Goal: Task Accomplishment & Management: Complete application form

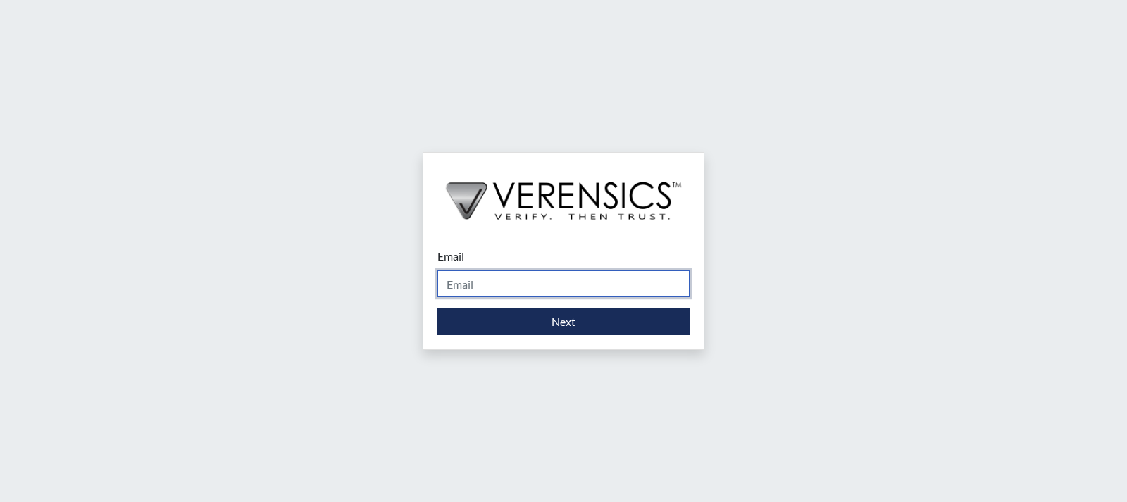
click at [531, 274] on input "Email" at bounding box center [563, 284] width 252 height 27
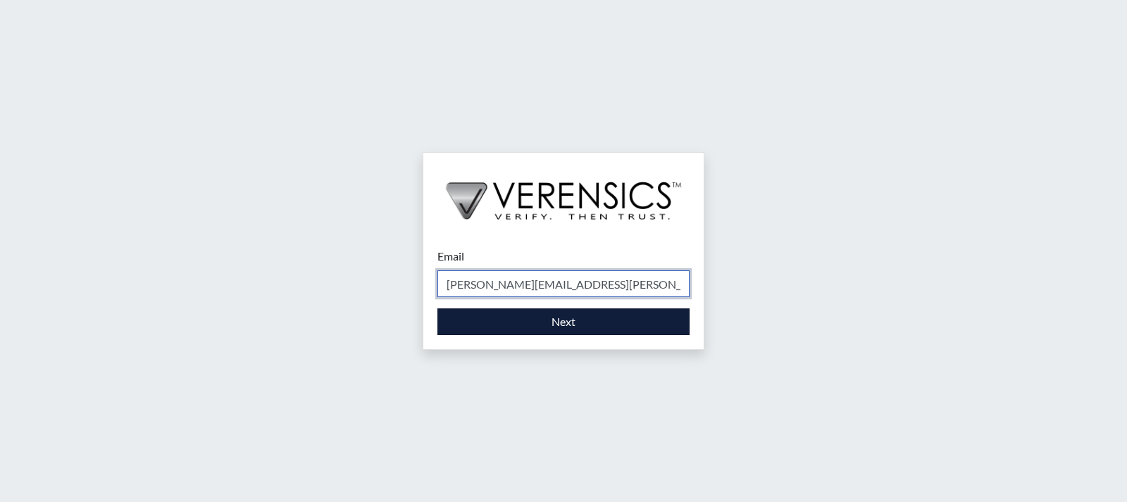
type input "[PERSON_NAME][EMAIL_ADDRESS][PERSON_NAME][DOMAIN_NAME]"
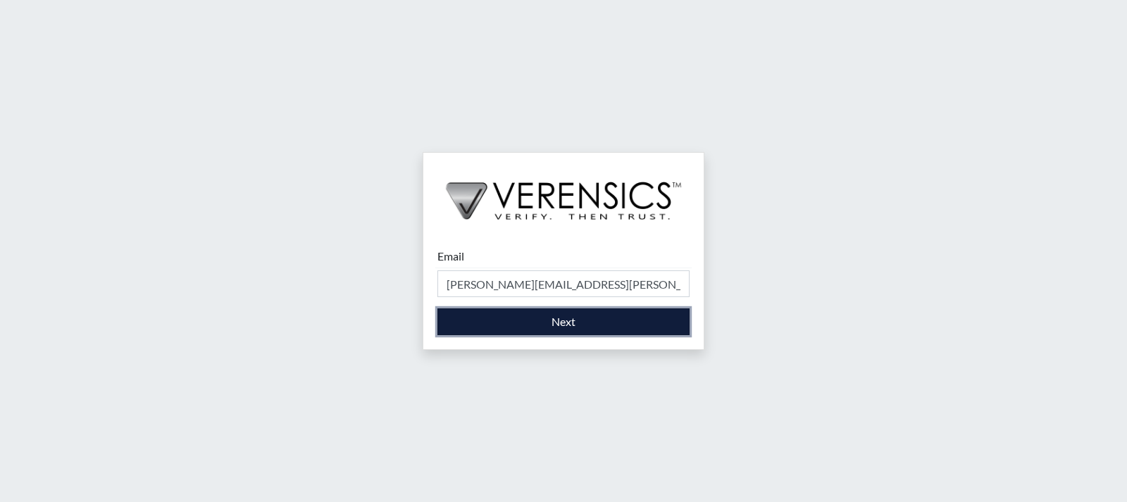
click at [533, 331] on button "Next" at bounding box center [563, 322] width 252 height 27
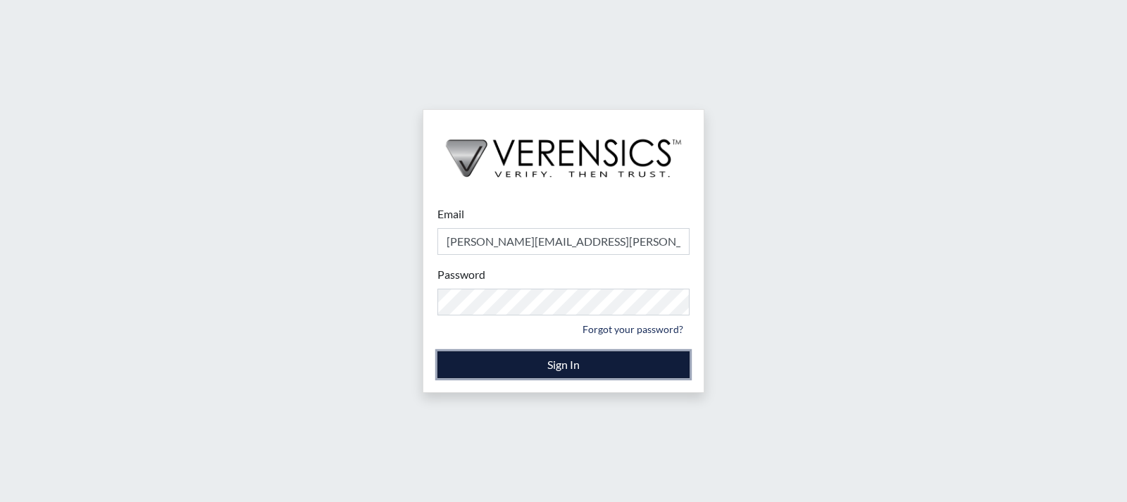
click at [557, 370] on button "Sign In" at bounding box center [563, 365] width 252 height 27
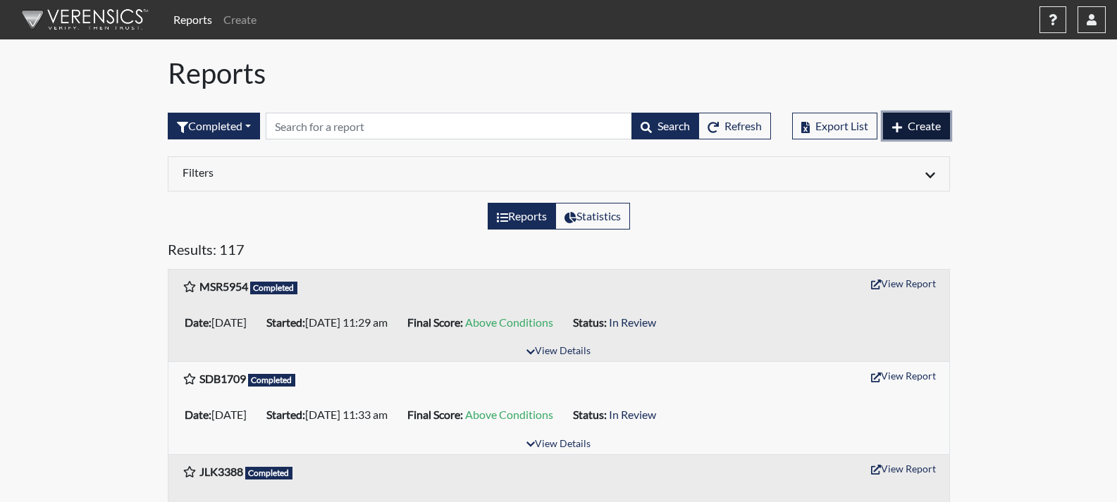
click at [929, 118] on button "Create" at bounding box center [916, 126] width 67 height 27
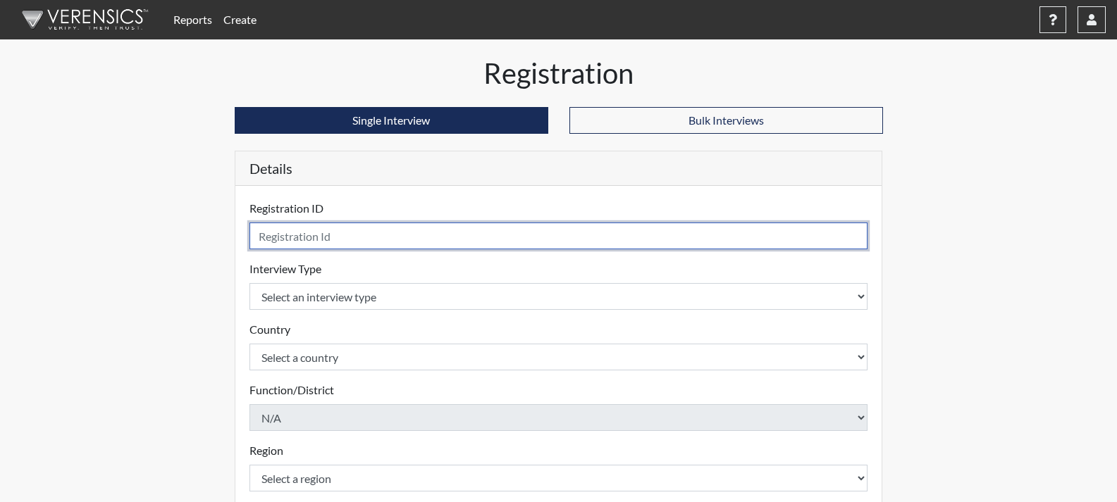
click at [347, 235] on input "text" at bounding box center [558, 236] width 618 height 27
type input "ZLJ6860"
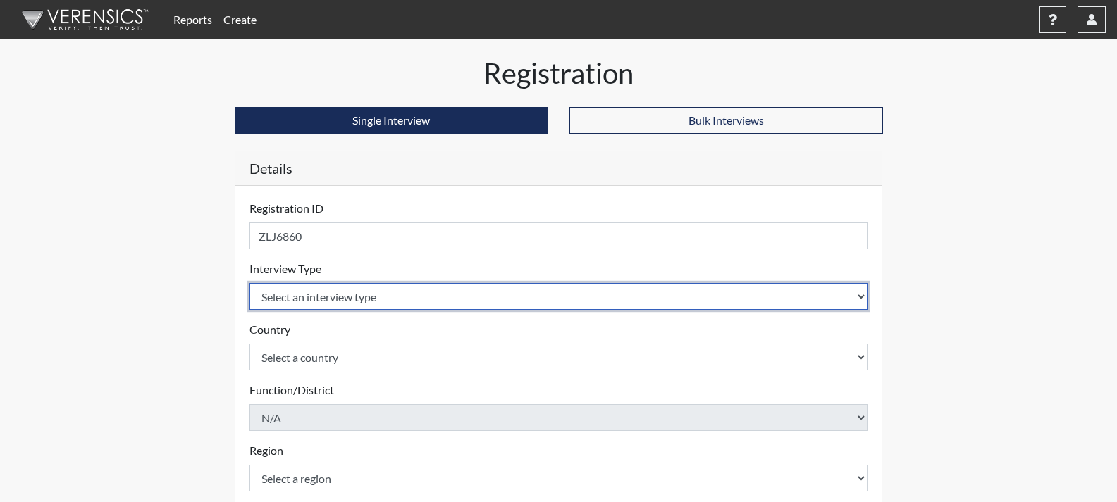
click at [324, 306] on select "Select an interview type Corrections Pre-Employment" at bounding box center [558, 296] width 618 height 27
select select "ff733e93-e1bf-11ea-9c9f-0eff0cf7eb8f"
click at [249, 283] on select "Select an interview type Corrections Pre-Employment" at bounding box center [558, 296] width 618 height 27
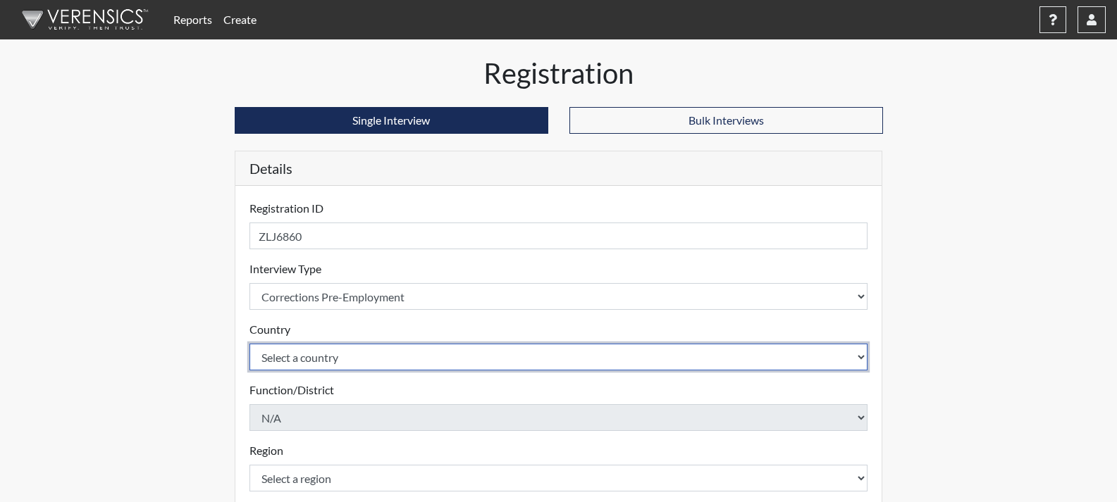
click at [313, 362] on select "Select a country [GEOGRAPHIC_DATA] [GEOGRAPHIC_DATA]" at bounding box center [558, 357] width 618 height 27
select select "united-states-of-[GEOGRAPHIC_DATA]"
click at [249, 344] on select "Select a country [GEOGRAPHIC_DATA] [GEOGRAPHIC_DATA]" at bounding box center [558, 357] width 618 height 27
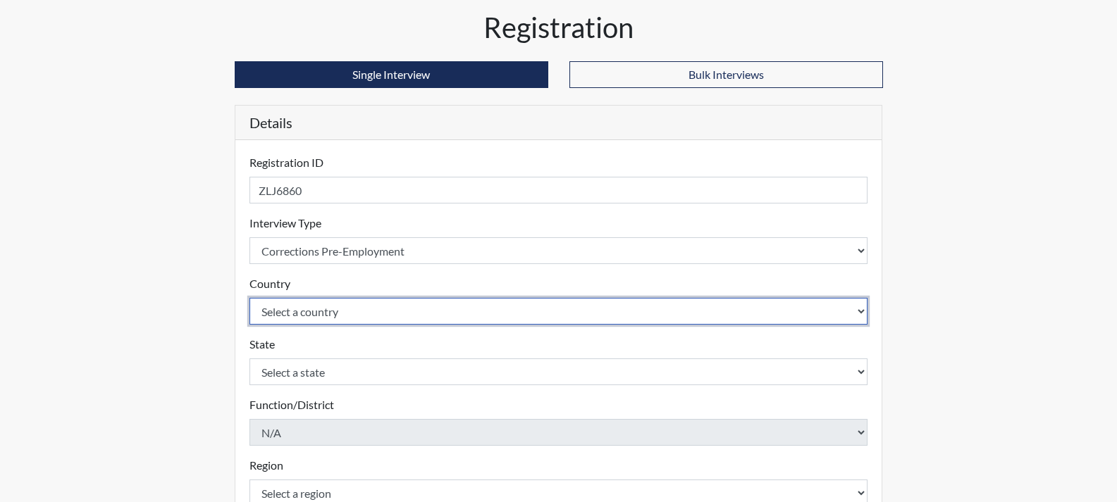
scroll to position [70, 0]
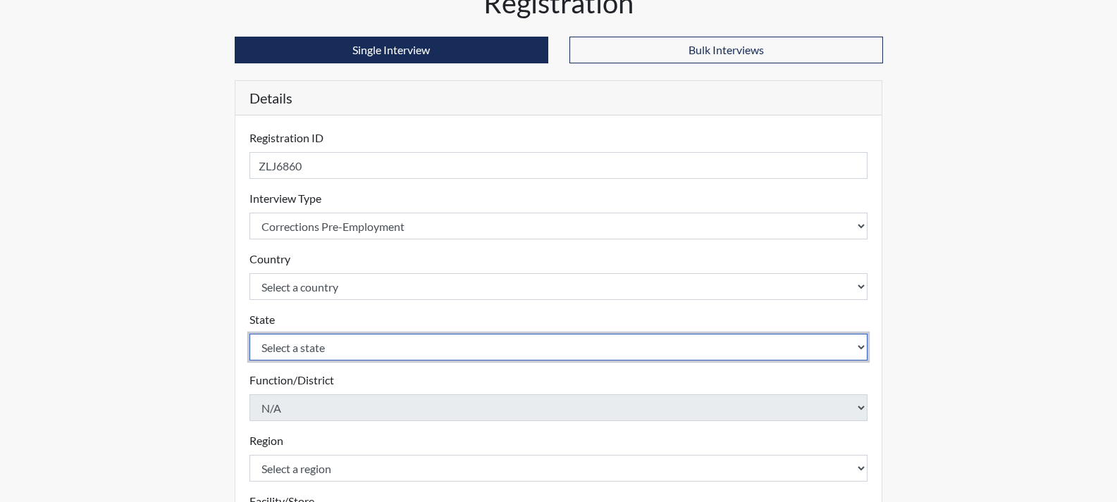
click at [330, 348] on select "Select a state [US_STATE] [US_STATE] [US_STATE] [US_STATE] [US_STATE] [US_STATE…" at bounding box center [558, 347] width 618 height 27
select select "GA"
click at [249, 334] on select "Select a state [US_STATE] [US_STATE] [US_STATE] [US_STATE] [US_STATE] [US_STATE…" at bounding box center [558, 347] width 618 height 27
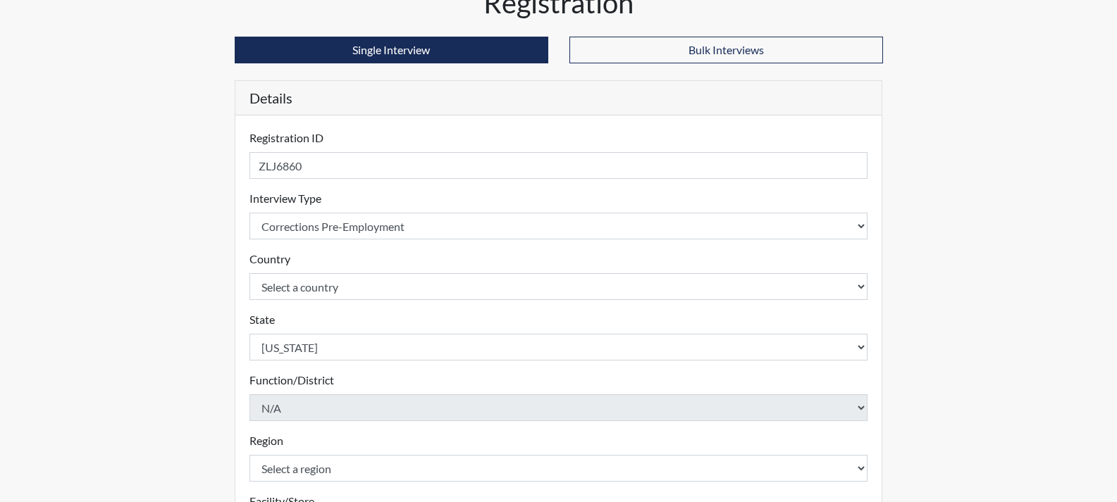
click at [199, 378] on div "Registration Single Interview Bulk Interviews Details Registration ID ZLJ6860 P…" at bounding box center [558, 384] width 803 height 797
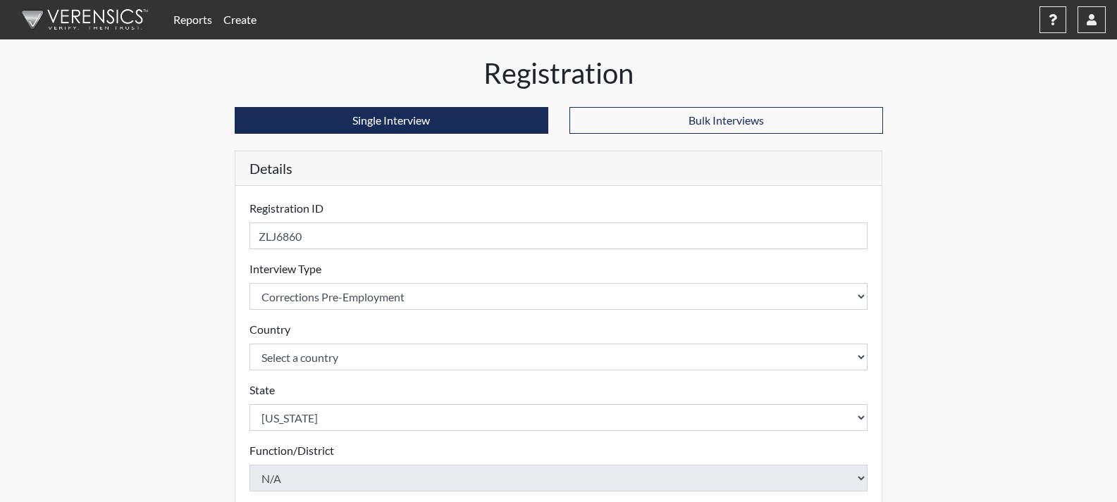
scroll to position [351, 0]
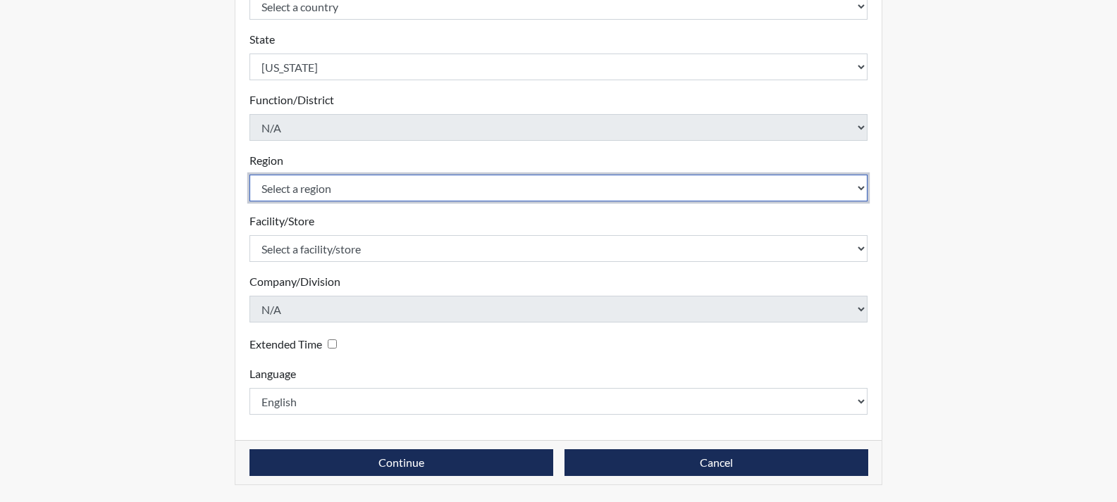
click at [311, 194] on select "Select a region [GEOGRAPHIC_DATA]" at bounding box center [558, 188] width 618 height 27
select select "743fb50d-a618-40f0-9631-f2ad6878b8a9"
click at [249, 175] on select "Select a region [GEOGRAPHIC_DATA]" at bounding box center [558, 188] width 618 height 27
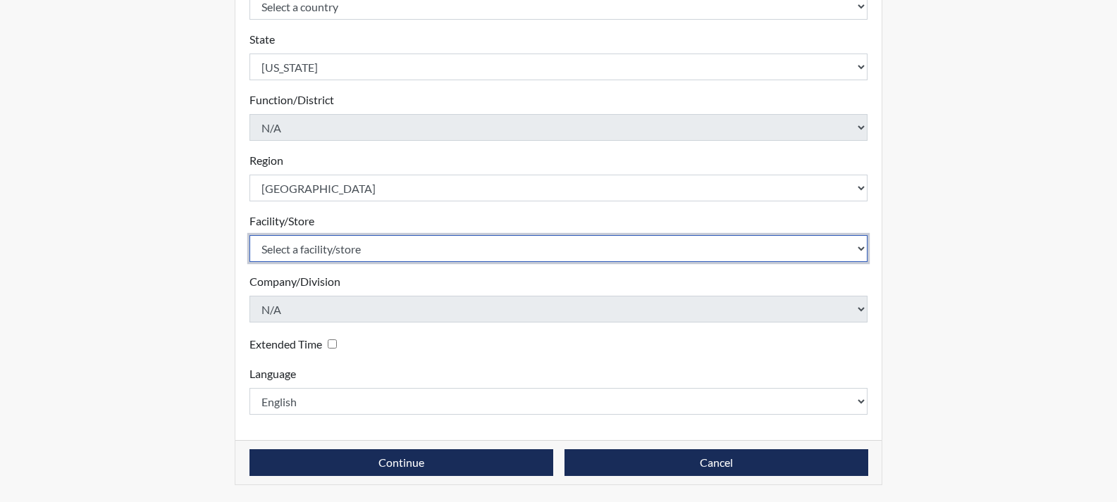
click at [321, 254] on select "Select a facility/store [PERSON_NAME]" at bounding box center [558, 248] width 618 height 27
select select "5d986691-3cb3-4358-9f6b-b7814898df03"
click at [249, 235] on select "Select a facility/store [PERSON_NAME]" at bounding box center [558, 248] width 618 height 27
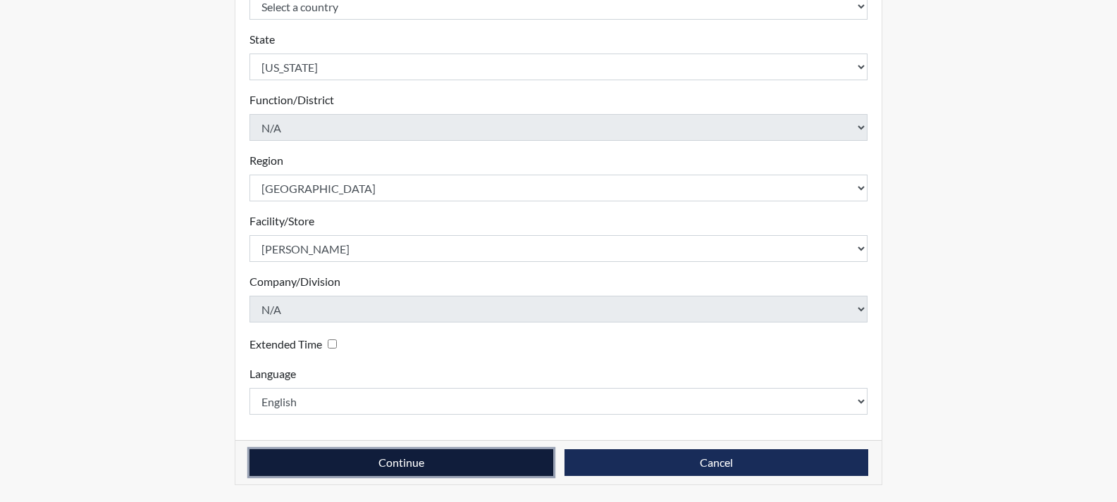
click at [385, 462] on button "Continue" at bounding box center [401, 462] width 304 height 27
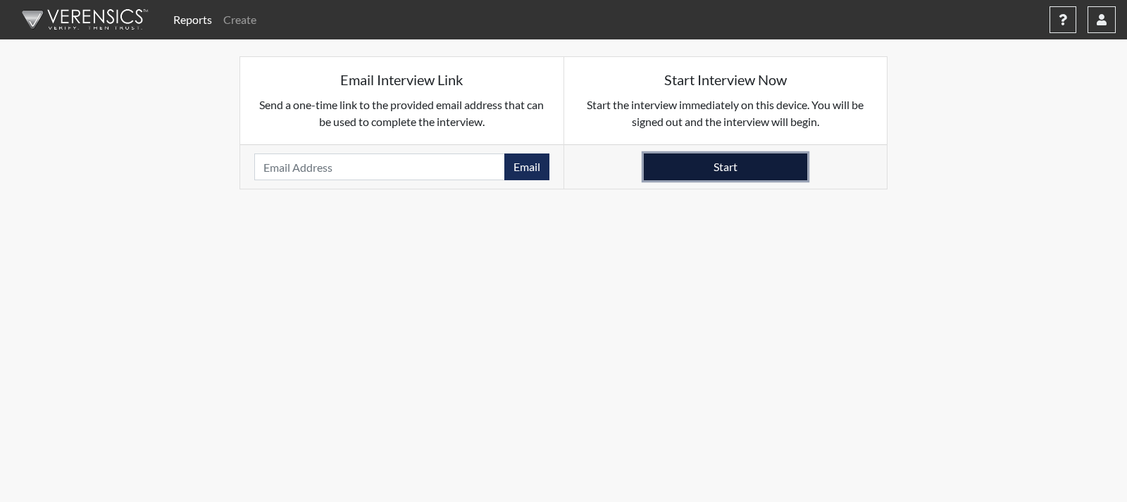
click at [752, 168] on button "Start" at bounding box center [725, 167] width 163 height 27
